Goal: Register for event/course

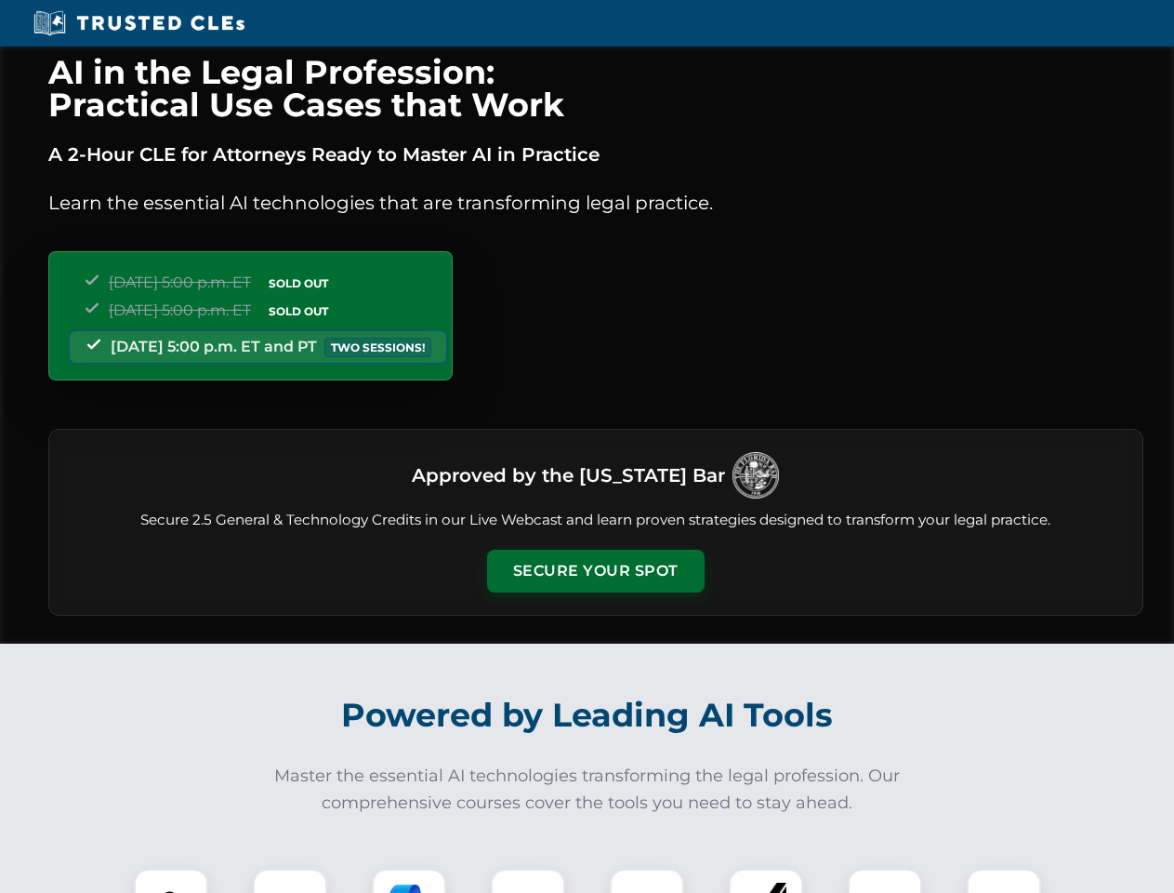
click at [595, 571] on button "Secure Your Spot" at bounding box center [596, 571] width 218 height 43
click at [171, 881] on img at bounding box center [171, 906] width 54 height 54
